Goal: Task Accomplishment & Management: Manage account settings

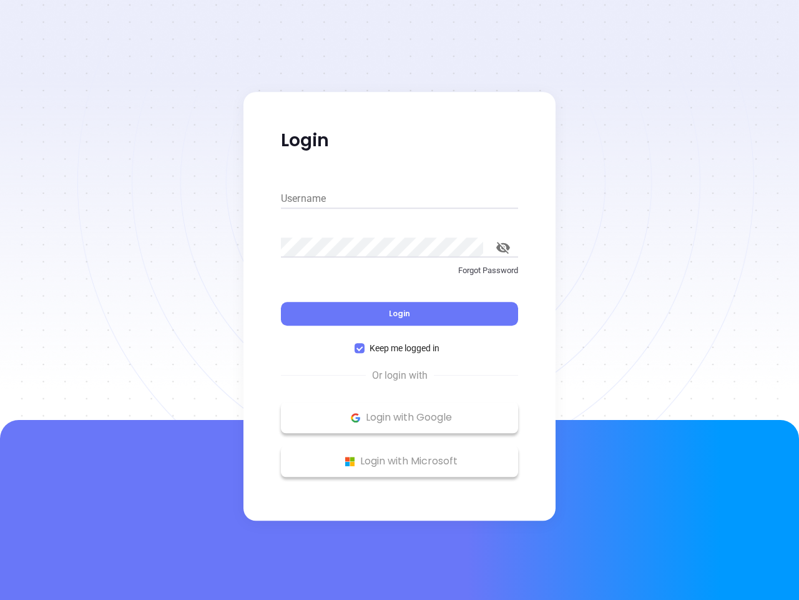
click at [400, 300] on div "Login" at bounding box center [399, 306] width 237 height 39
click at [400, 199] on input "Username" at bounding box center [399, 199] width 237 height 20
click at [503, 247] on icon "toggle password visibility" at bounding box center [503, 248] width 14 height 12
click at [400, 313] on span "Login" at bounding box center [399, 313] width 21 height 11
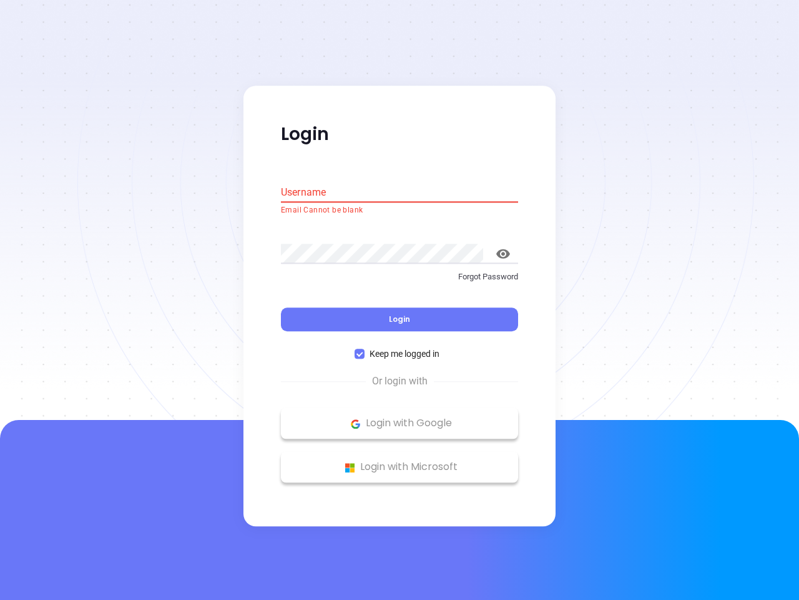
click at [400, 348] on span "Keep me logged in" at bounding box center [405, 354] width 80 height 14
click at [365, 349] on input "Keep me logged in" at bounding box center [360, 354] width 10 height 10
checkbox input "false"
click at [400, 417] on p "Login with Google" at bounding box center [399, 423] width 225 height 19
click at [400, 461] on p "Login with Microsoft" at bounding box center [399, 467] width 225 height 19
